Goal: Task Accomplishment & Management: Complete application form

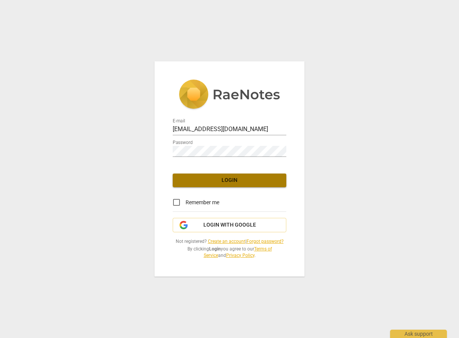
click at [226, 182] on span "Login" at bounding box center [230, 181] width 102 height 8
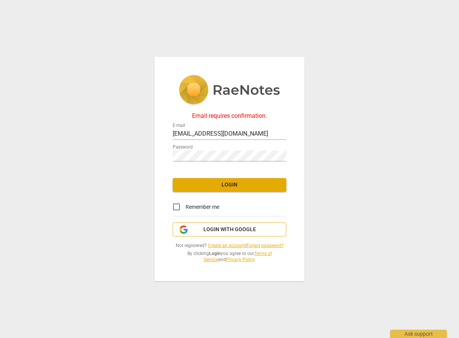
click at [222, 231] on span "Login with Google" at bounding box center [230, 230] width 53 height 8
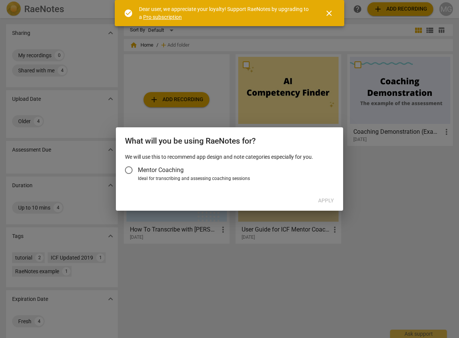
click at [128, 168] on input "Mentor Coaching" at bounding box center [129, 170] width 18 height 18
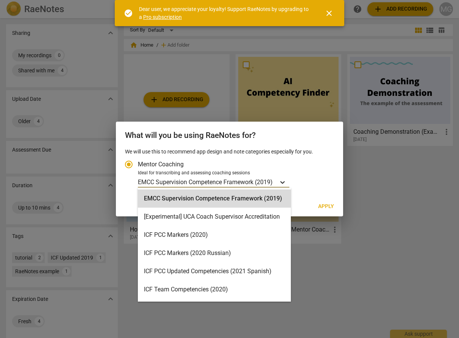
click at [283, 181] on icon "Account type" at bounding box center [283, 183] width 8 height 8
click at [0, 0] on input "Ideal for transcribing and assessing coaching sessions EMCC Supervision Compete…" at bounding box center [0, 0] width 0 height 0
click at [318, 173] on div "Ideal for transcribing and assessing coaching sessions" at bounding box center [235, 173] width 194 height 7
click at [0, 0] on input "Ideal for transcribing and assessing coaching sessions EMCC Supervision Compete…" at bounding box center [0, 0] width 0 height 0
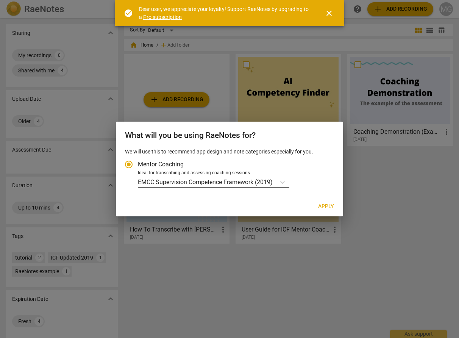
click at [216, 179] on p "EMCC Supervision Competence Framework (2019)" at bounding box center [205, 182] width 135 height 9
click at [0, 0] on input "Ideal for transcribing and assessing coaching sessions EMCC Supervision Compete…" at bounding box center [0, 0] width 0 height 0
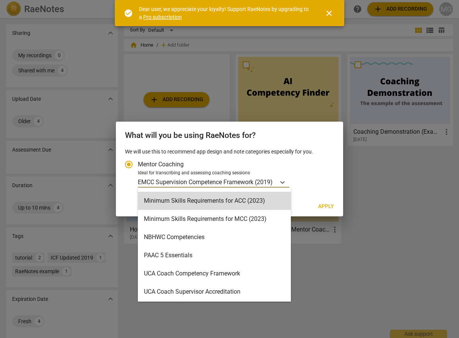
scroll to position [162, 0]
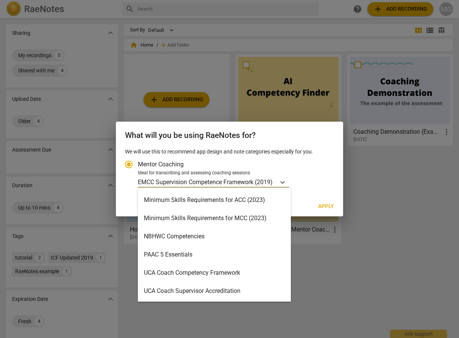
click at [215, 197] on div "Minimum Skills Requirements for ACC (2023)" at bounding box center [214, 200] width 153 height 18
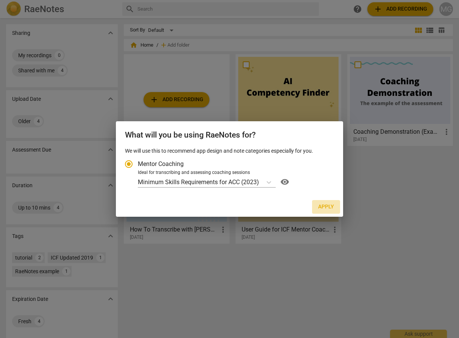
click at [327, 209] on span "Apply" at bounding box center [326, 207] width 16 height 8
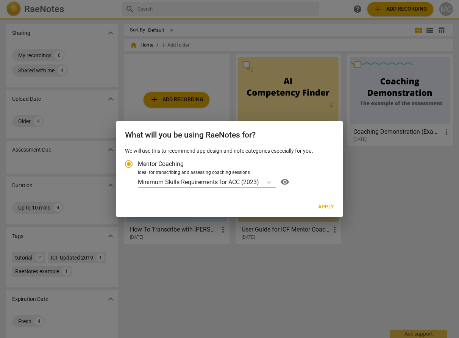
radio input "false"
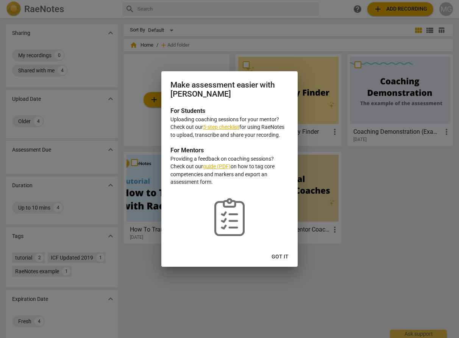
click at [224, 128] on link "5-step checklist" at bounding box center [221, 127] width 36 height 6
click at [373, 193] on div at bounding box center [229, 169] width 459 height 338
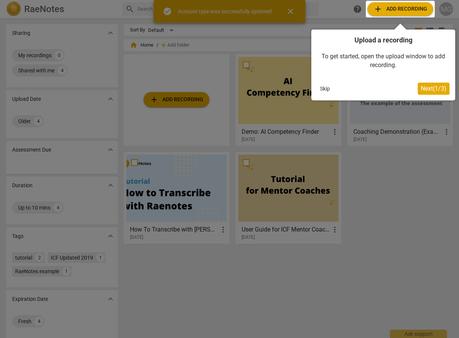
click at [322, 88] on button "Skip" at bounding box center [325, 88] width 16 height 11
